Goal: Check status: Check status

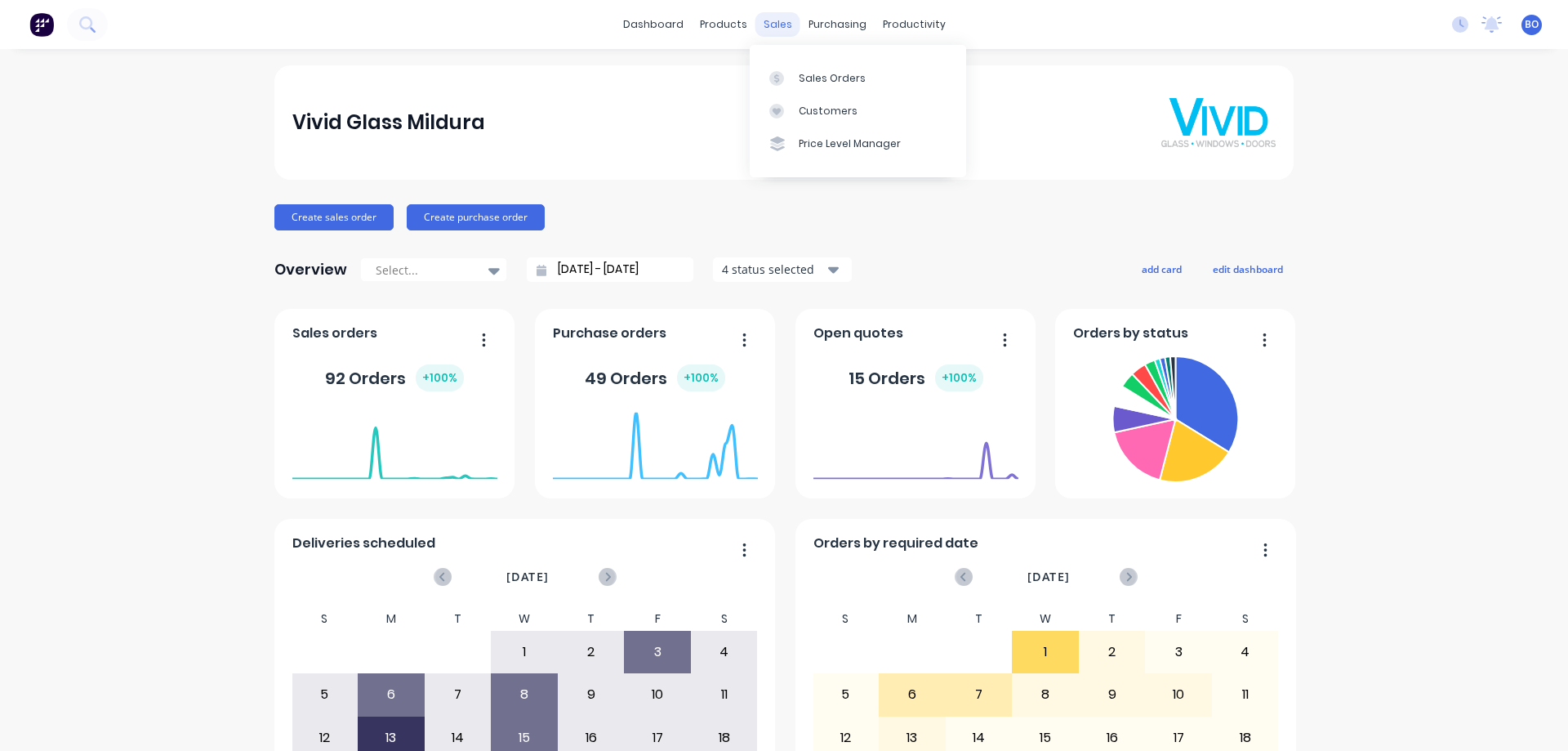
click at [774, 23] on div "sales" at bounding box center [778, 24] width 45 height 24
click at [826, 76] on div "Sales Orders" at bounding box center [832, 78] width 67 height 15
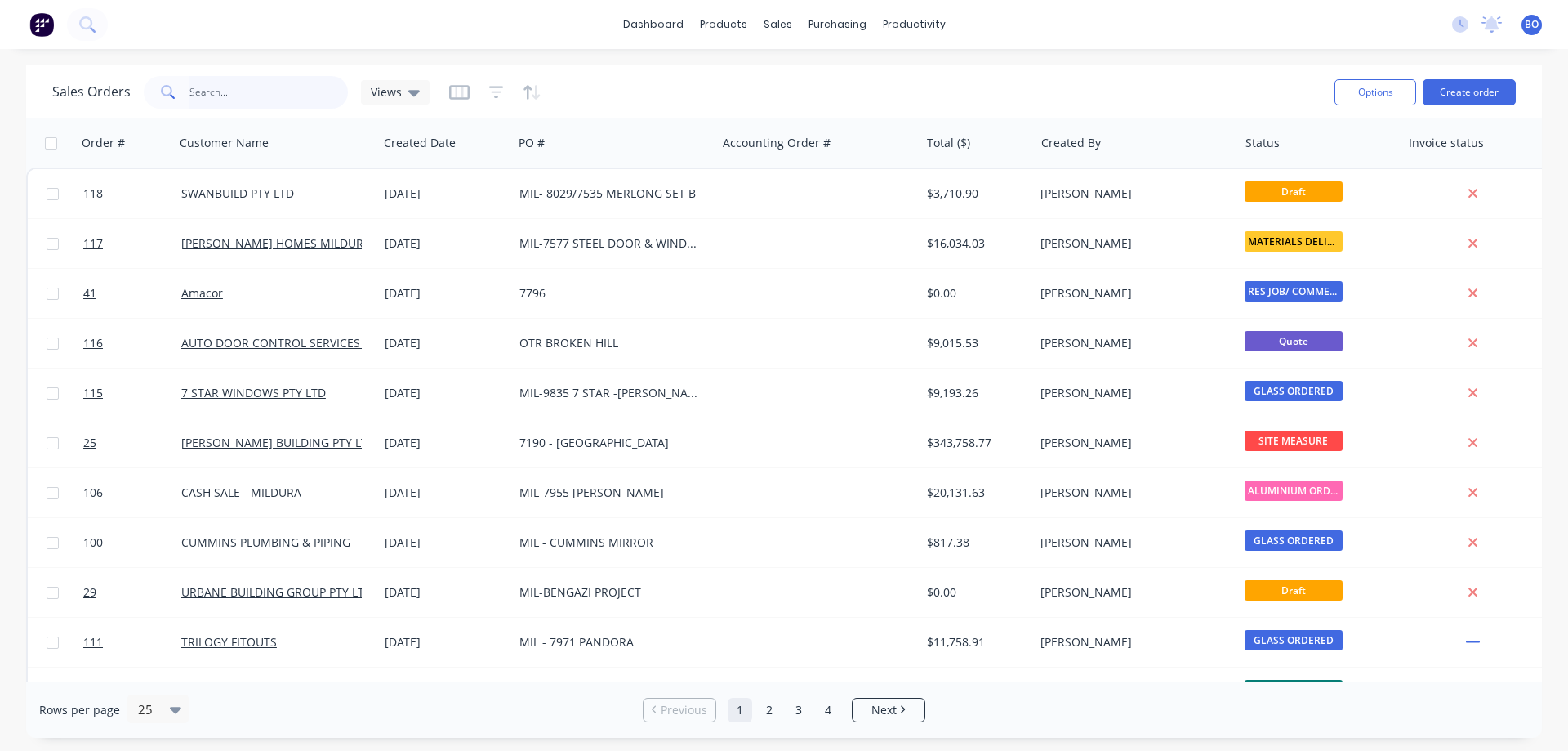
click at [218, 92] on input "text" at bounding box center [269, 93] width 159 height 33
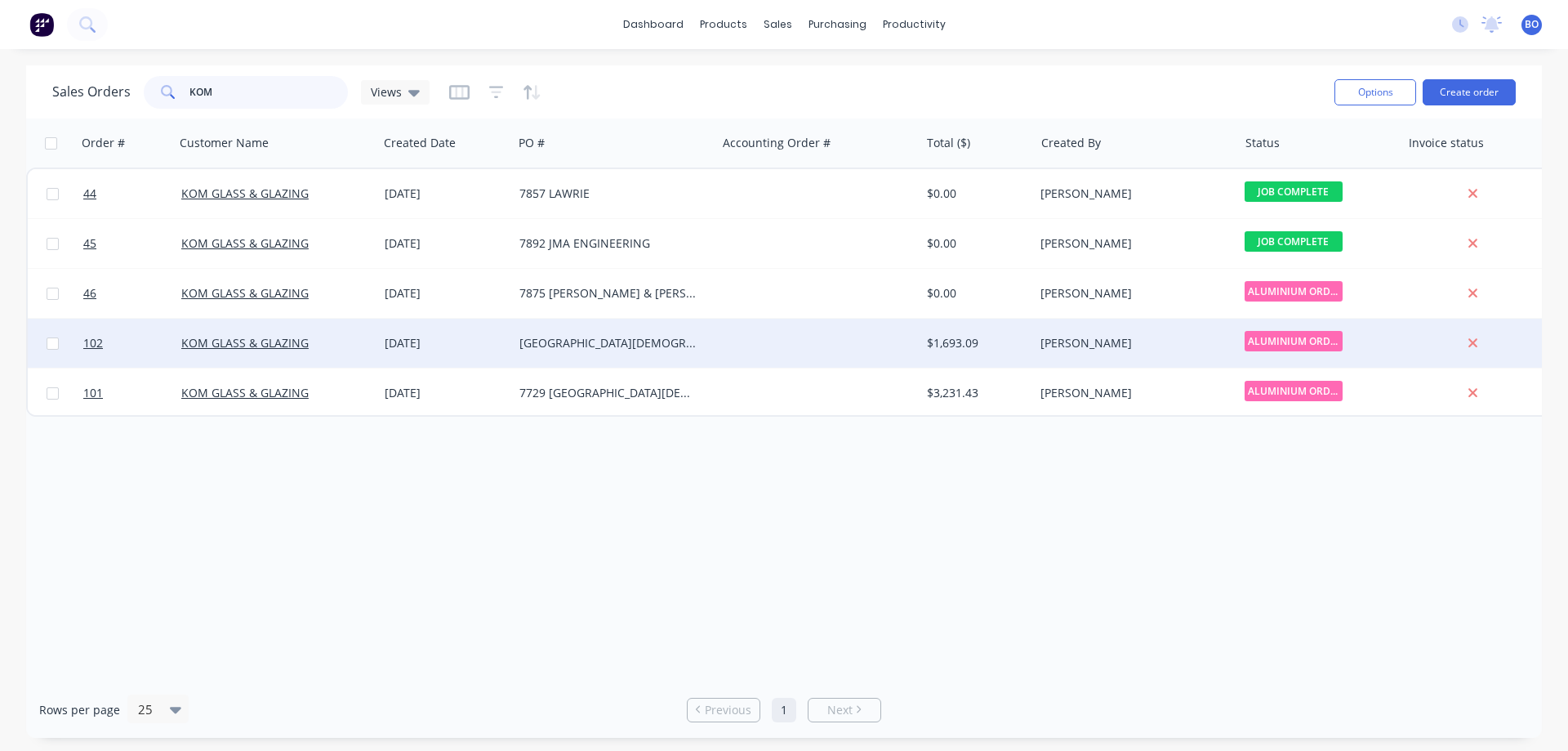
type input "KOM"
click at [795, 340] on div at bounding box center [818, 343] width 204 height 49
